Goal: Transaction & Acquisition: Purchase product/service

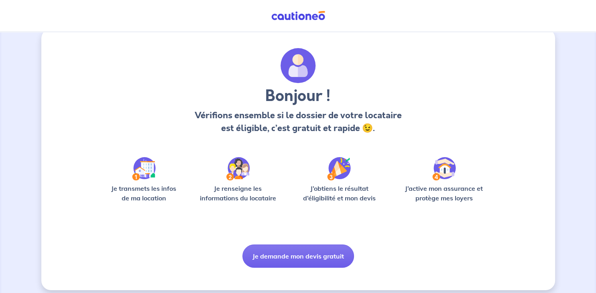
scroll to position [19, 0]
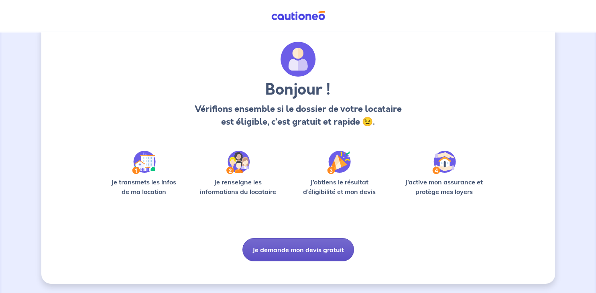
click at [303, 251] on button "Je demande mon devis gratuit" at bounding box center [298, 249] width 112 height 23
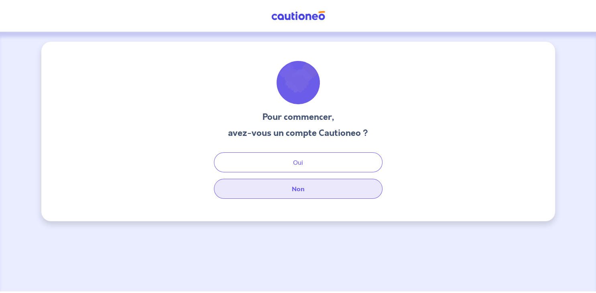
click at [288, 187] on button "Non" at bounding box center [298, 189] width 169 height 20
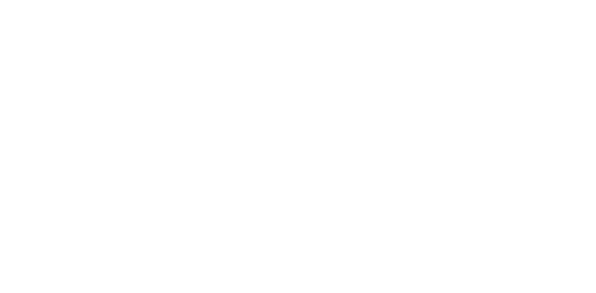
select select "FR"
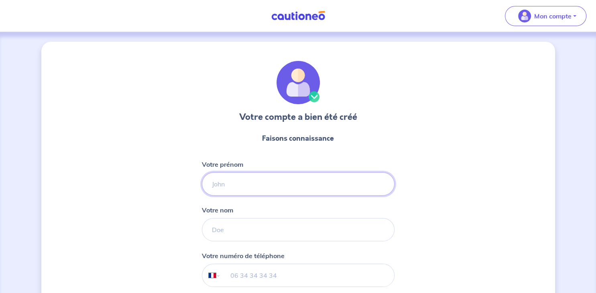
click at [230, 191] on input "Votre prénom" at bounding box center [298, 184] width 193 height 23
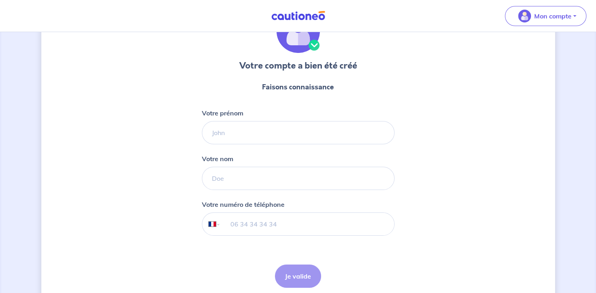
scroll to position [84, 0]
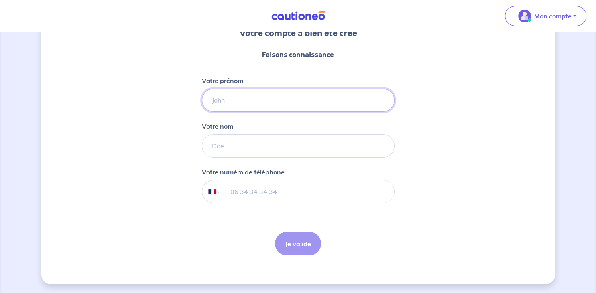
click at [248, 94] on input "Votre prénom" at bounding box center [298, 100] width 193 height 23
type input "[PERSON_NAME]"
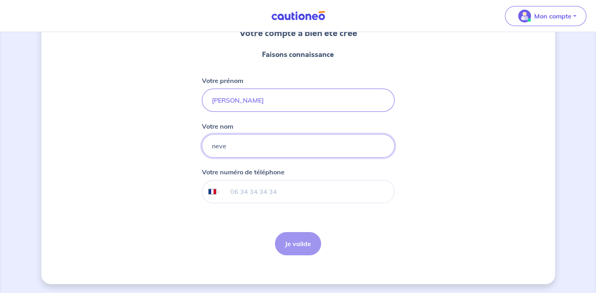
type input "neve"
type input "06 12 36 44 87"
click at [298, 246] on button "Je valide" at bounding box center [298, 243] width 46 height 23
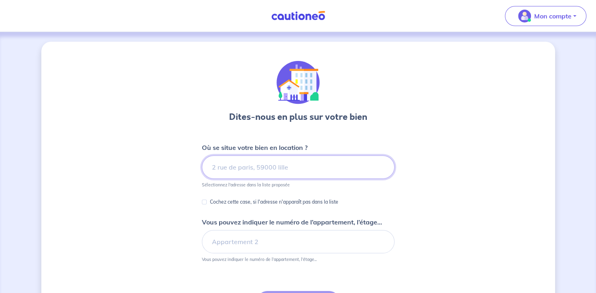
click at [256, 174] on input at bounding box center [298, 167] width 193 height 23
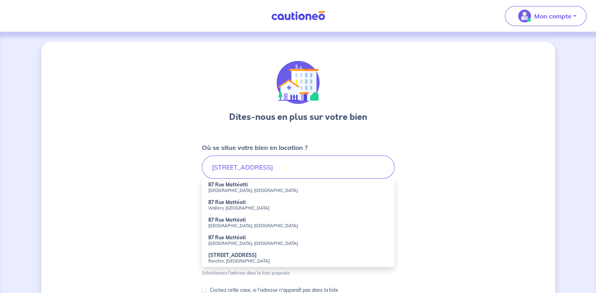
click at [237, 207] on small "Wallers, [GEOGRAPHIC_DATA]" at bounding box center [298, 208] width 180 height 6
type input "[STREET_ADDRESS]"
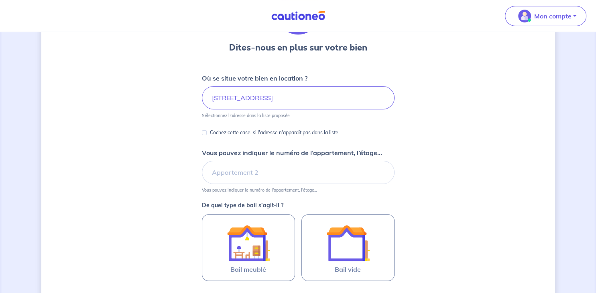
scroll to position [85, 0]
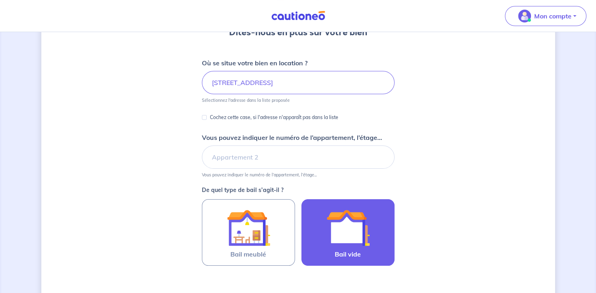
click at [336, 236] on img at bounding box center [347, 227] width 43 height 43
click at [0, 0] on input "Bail vide" at bounding box center [0, 0] width 0 height 0
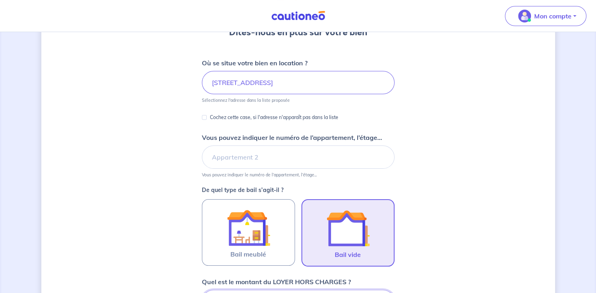
scroll to position [239, 0]
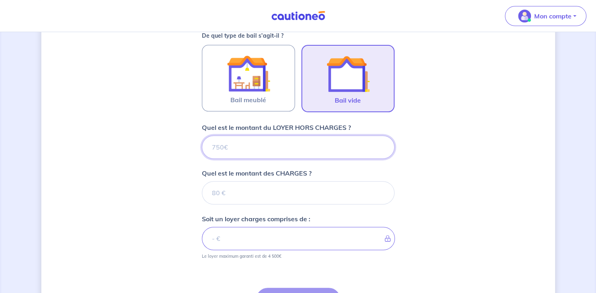
click at [221, 149] on input "Quel est le montant du LOYER HORS CHARGES ?" at bounding box center [298, 147] width 193 height 23
type input "6"
type input "690"
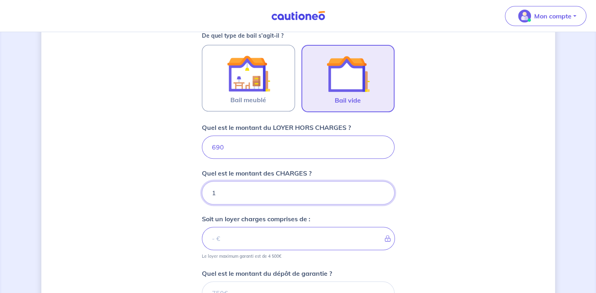
type input "10"
type input "700"
type input "10"
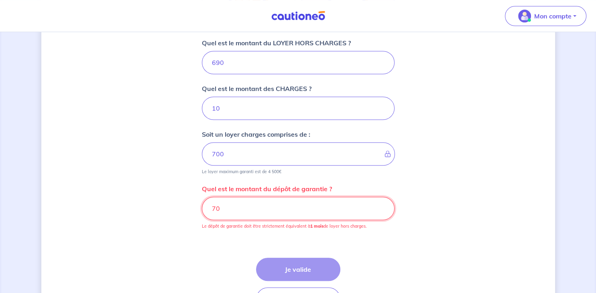
type input "7"
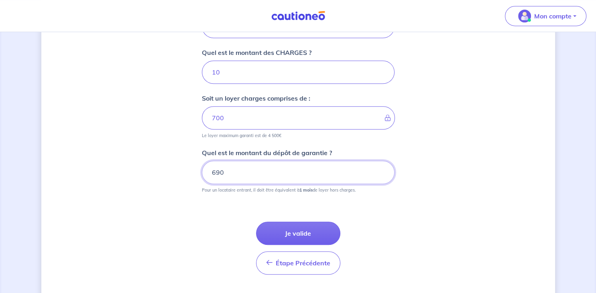
scroll to position [378, 0]
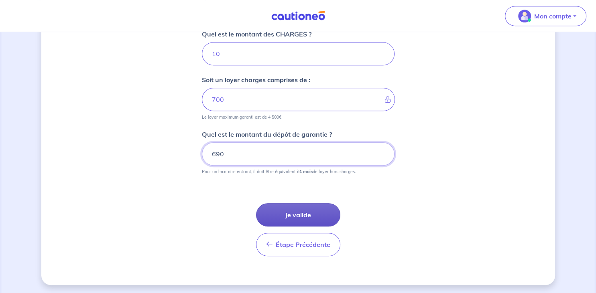
type input "690"
click at [310, 211] on button "Je valide" at bounding box center [298, 214] width 84 height 23
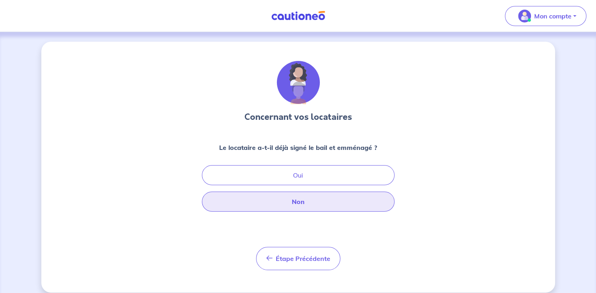
click at [286, 205] on button "Non" at bounding box center [298, 202] width 193 height 20
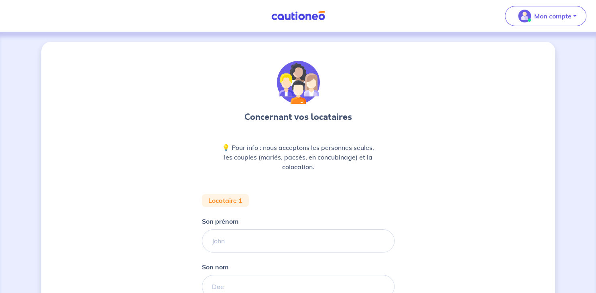
scroll to position [125, 0]
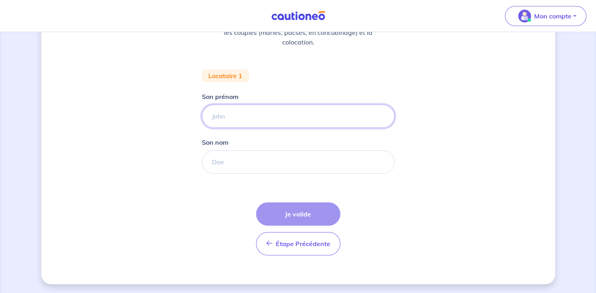
click at [256, 121] on input "Son prénom" at bounding box center [298, 116] width 193 height 23
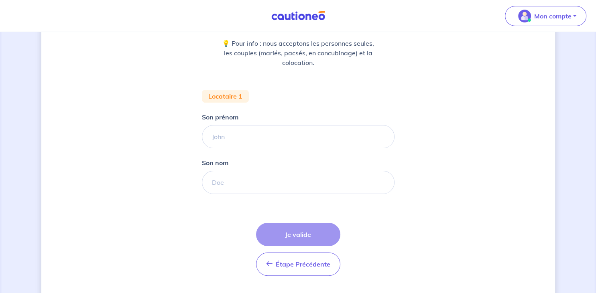
scroll to position [82, 0]
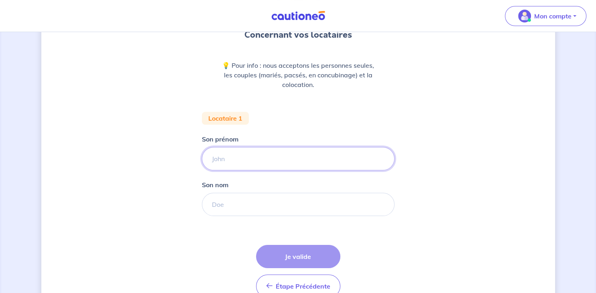
click at [276, 164] on input "Son prénom" at bounding box center [298, 158] width 193 height 23
type input "MOSSION"
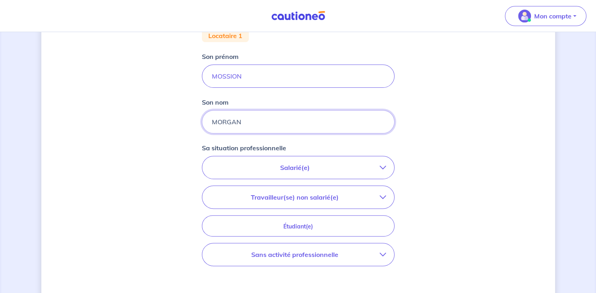
scroll to position [167, 0]
type input "MORGAN"
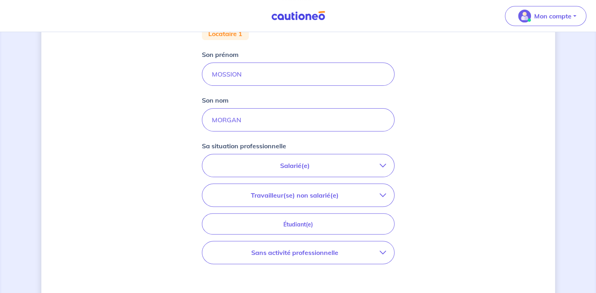
click at [290, 165] on p "Salarié(e)" at bounding box center [294, 166] width 169 height 10
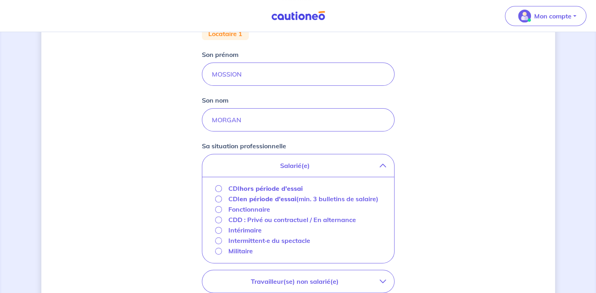
scroll to position [252, 0]
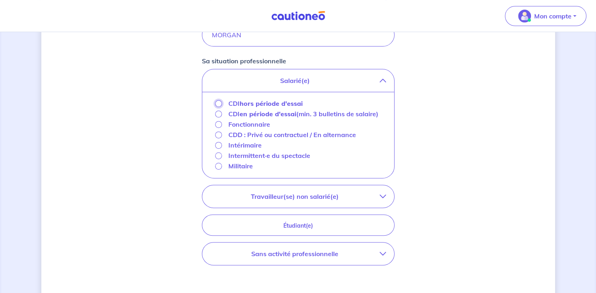
click at [217, 106] on input "CDI hors période d'essai" at bounding box center [218, 103] width 7 height 7
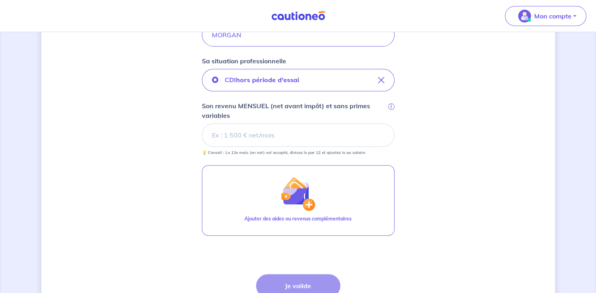
click at [258, 132] on input "Son revenu MENSUEL (net avant impôt) et sans primes variables i" at bounding box center [298, 135] width 193 height 23
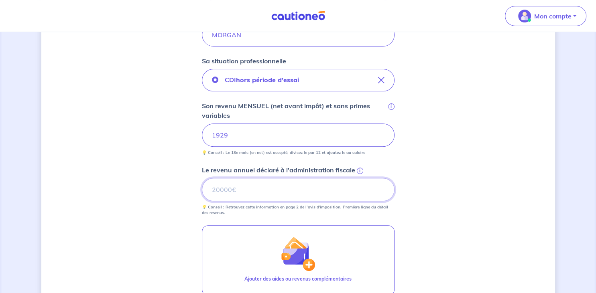
click at [268, 192] on input "Le revenu annuel déclaré à l'administration fiscale i" at bounding box center [298, 189] width 193 height 23
click at [359, 169] on span "i" at bounding box center [360, 171] width 6 height 6
click at [359, 178] on input "Le revenu annuel déclaré à l'administration fiscale i" at bounding box center [298, 189] width 193 height 23
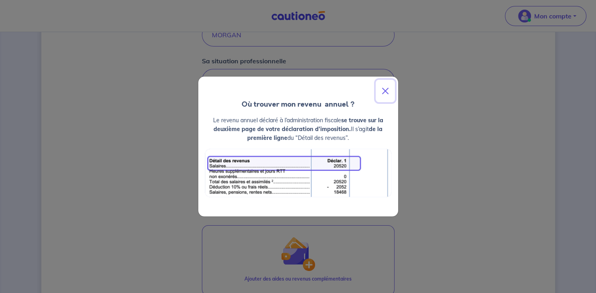
click at [381, 91] on button "Close" at bounding box center [385, 91] width 19 height 22
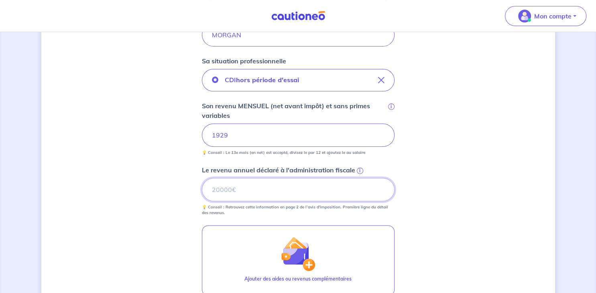
click at [219, 192] on input "Le revenu annuel déclaré à l'administration fiscale i" at bounding box center [298, 189] width 193 height 23
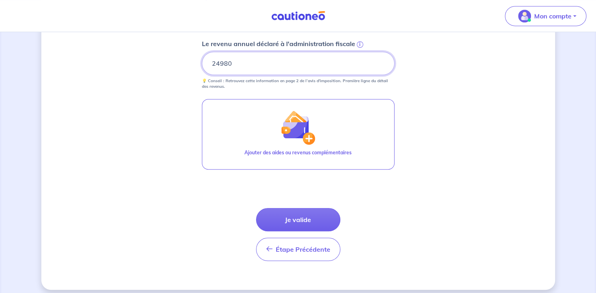
scroll to position [379, 0]
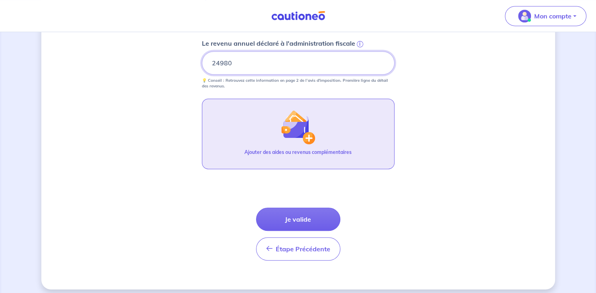
type input "24980"
click at [307, 136] on img "button" at bounding box center [297, 127] width 35 height 35
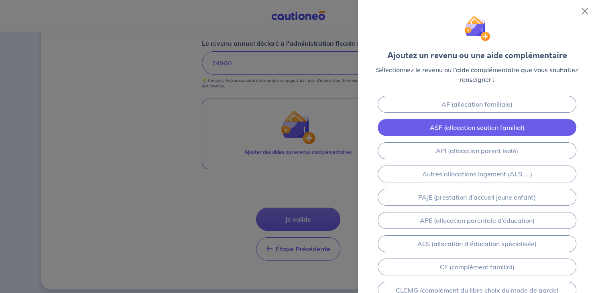
scroll to position [144, 0]
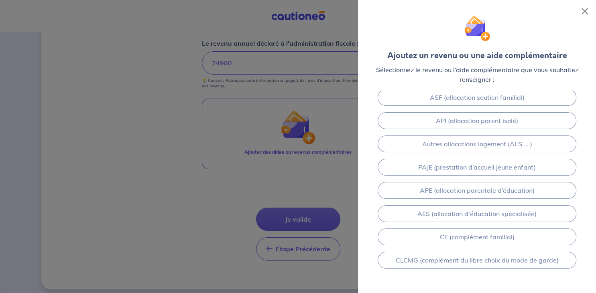
click at [177, 208] on div at bounding box center [298, 146] width 596 height 293
click at [584, 10] on button "Close" at bounding box center [584, 11] width 13 height 13
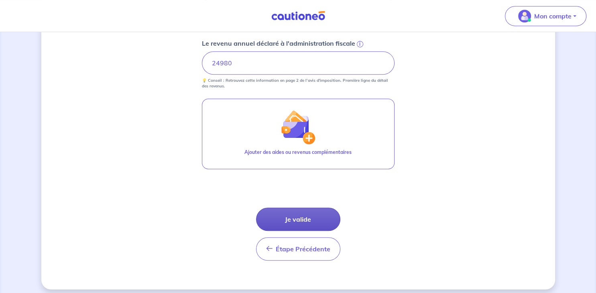
click at [303, 213] on button "Je valide" at bounding box center [298, 219] width 84 height 23
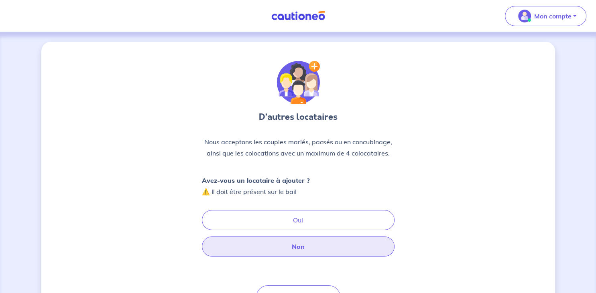
click at [293, 251] on button "Non" at bounding box center [298, 247] width 193 height 20
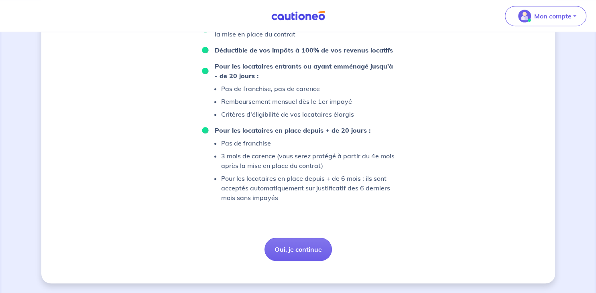
scroll to position [613, 0]
click at [290, 246] on button "Oui, je continue" at bounding box center [297, 249] width 67 height 23
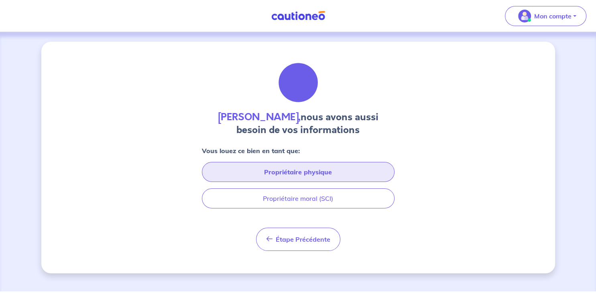
click at [284, 171] on button "Propriétaire physique" at bounding box center [298, 172] width 193 height 20
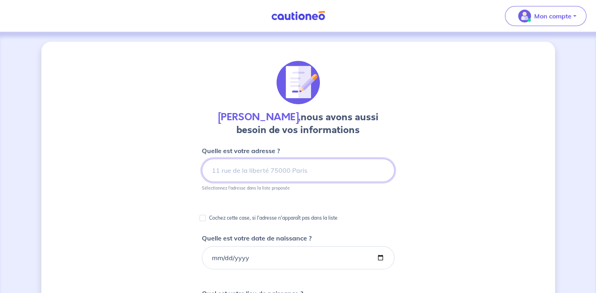
click at [280, 168] on input at bounding box center [298, 170] width 193 height 23
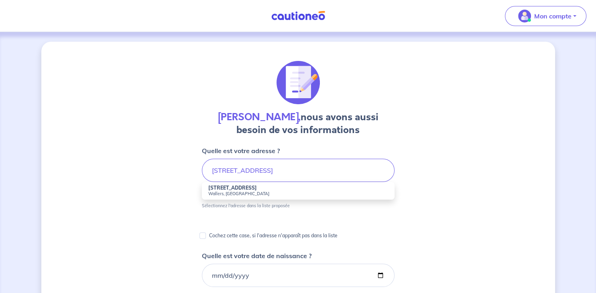
click at [234, 195] on small "Wallers, [GEOGRAPHIC_DATA]" at bounding box center [298, 194] width 180 height 6
type input "[STREET_ADDRESS]"
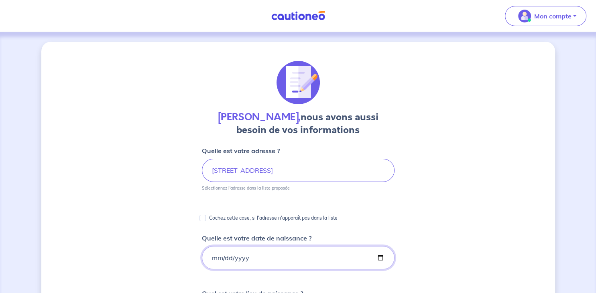
click at [248, 257] on input "Quelle est votre date de naissance ?" at bounding box center [298, 257] width 193 height 23
click at [215, 258] on input "Quelle est votre date de naissance ?" at bounding box center [298, 257] width 193 height 23
type input "[DATE]"
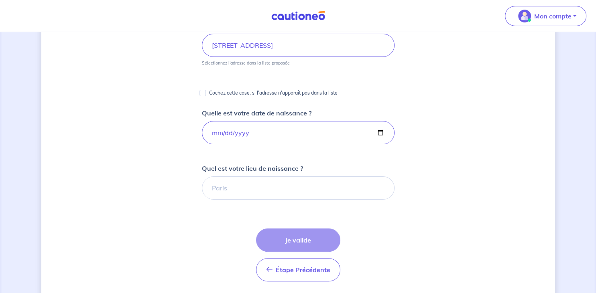
scroll to position [127, 0]
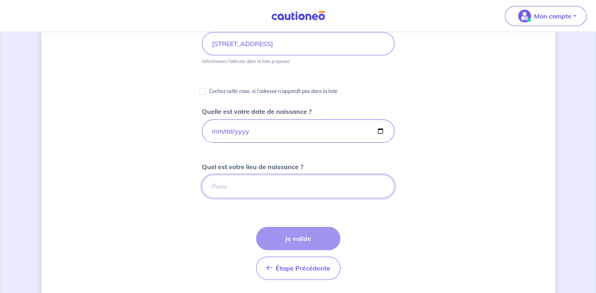
click at [248, 186] on input "Quel est votre lieu de naissance ?" at bounding box center [298, 186] width 193 height 23
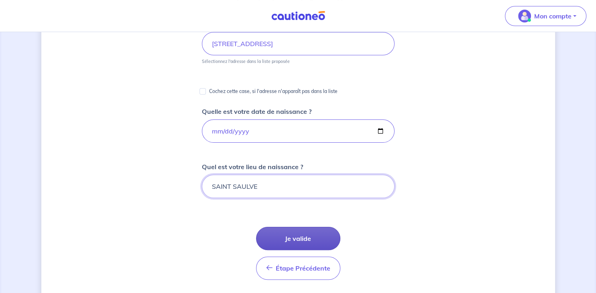
type input "SAINT SAULVE"
click at [304, 235] on button "Je valide" at bounding box center [298, 238] width 84 height 23
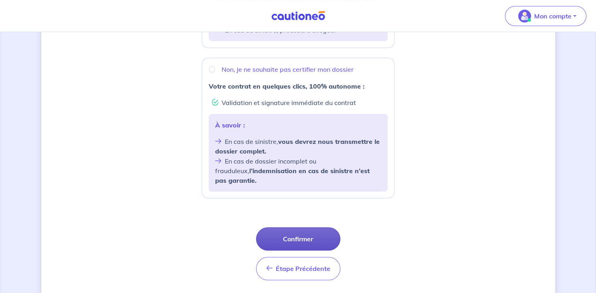
scroll to position [307, 0]
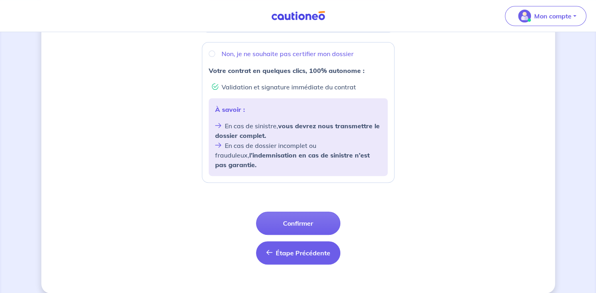
click at [285, 249] on span "Étape Précédente" at bounding box center [303, 253] width 55 height 8
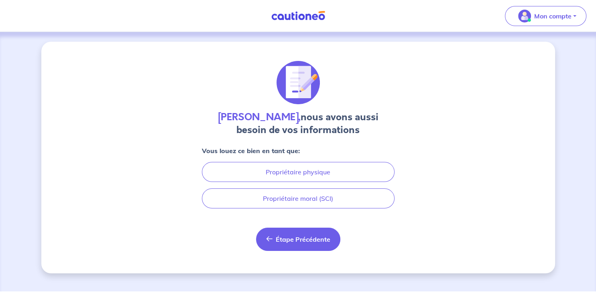
click at [284, 242] on span "Étape Précédente" at bounding box center [303, 240] width 55 height 8
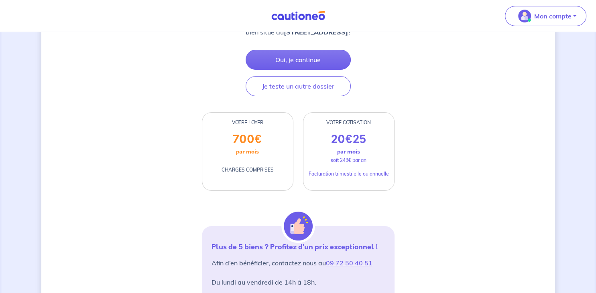
scroll to position [20, 0]
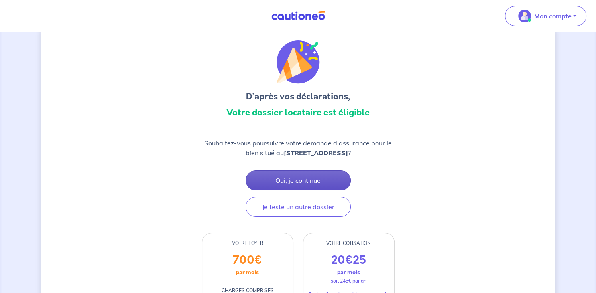
click at [295, 182] on button "Oui, je continue" at bounding box center [298, 181] width 105 height 20
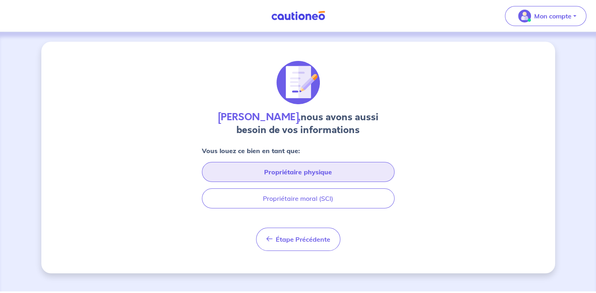
click at [296, 177] on button "Propriétaire physique" at bounding box center [298, 172] width 193 height 20
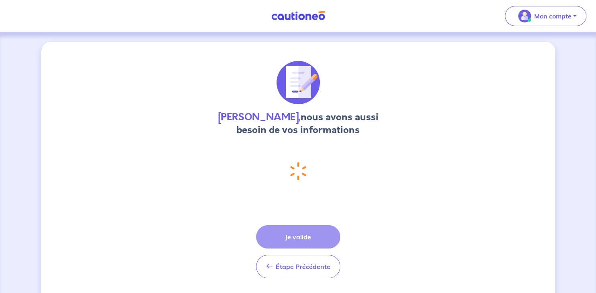
select select "FR"
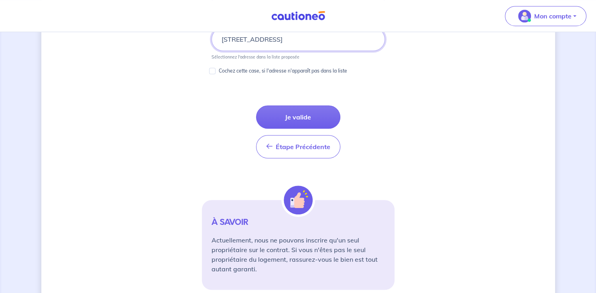
scroll to position [504, 0]
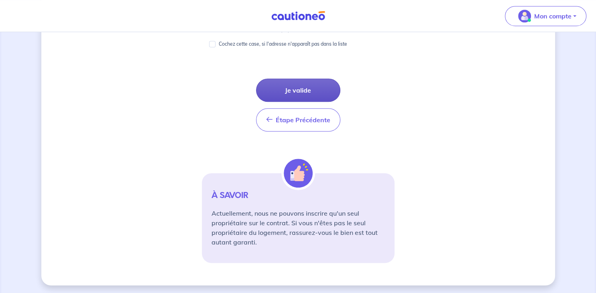
click at [291, 91] on button "Je valide" at bounding box center [298, 90] width 84 height 23
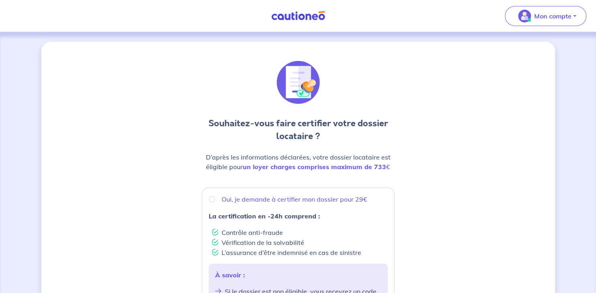
scroll to position [85, 0]
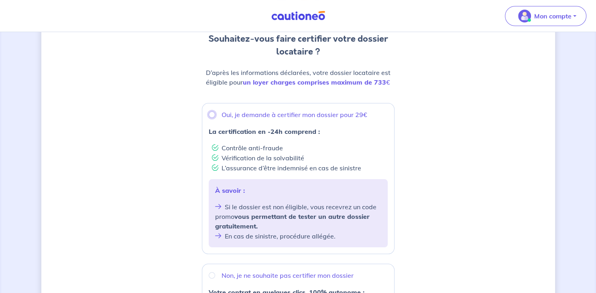
click at [211, 114] on input "Oui, je demande à certifier mon dossier pour 29€" at bounding box center [212, 115] width 6 height 6
radio input "true"
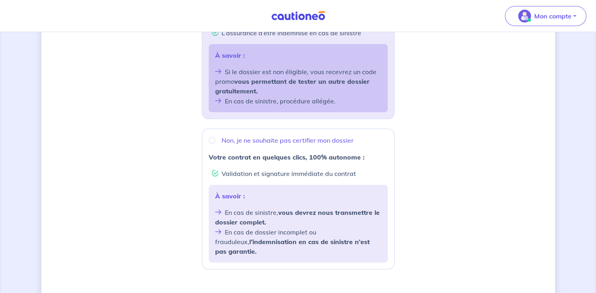
scroll to position [307, 0]
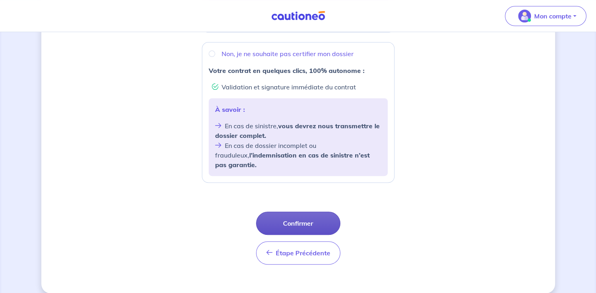
click at [290, 217] on button "Confirmer" at bounding box center [298, 223] width 84 height 23
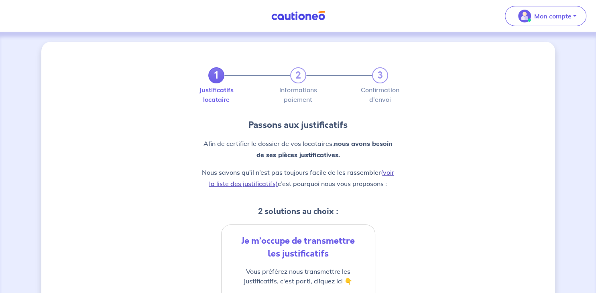
click at [258, 184] on link "(voir la liste des justificatifs)" at bounding box center [301, 178] width 185 height 19
